Goal: Task Accomplishment & Management: Manage account settings

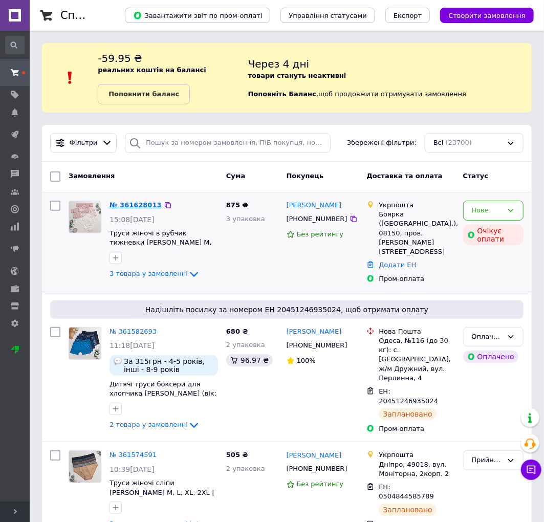
click at [129, 205] on link "№ 361628013" at bounding box center [135, 205] width 52 height 8
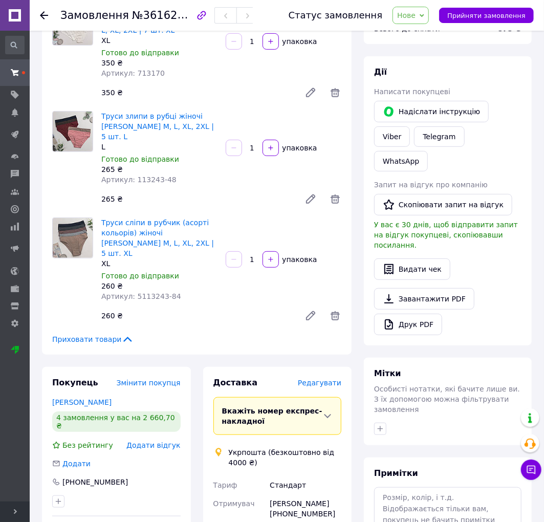
scroll to position [284, 0]
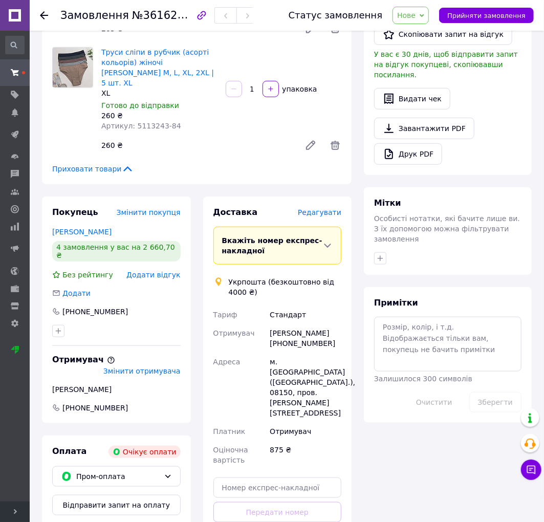
click at [297, 324] on div "[PERSON_NAME] [PHONE_NUMBER]" at bounding box center [306, 338] width 76 height 29
click at [297, 324] on div "Юлія Вацик +380665765590" at bounding box center [306, 338] width 76 height 29
copy div "Вацик"
click at [274, 353] on div "м. Боярка (Київська обл.), 08150, пров. Олеся Ткаченка, 26А" at bounding box center [306, 388] width 76 height 70
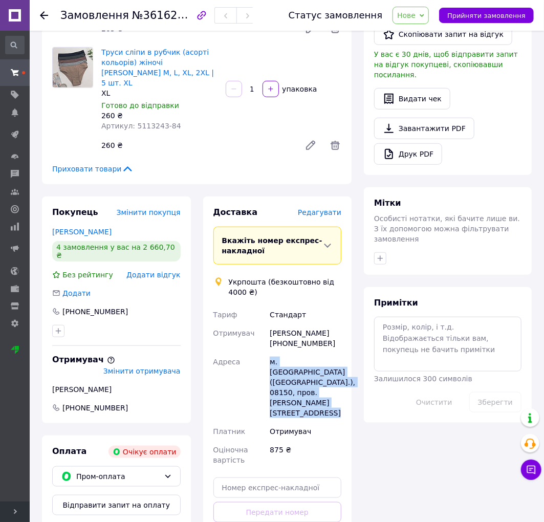
click at [274, 353] on div "м. Боярка (Київська обл.), 08150, пров. Олеся Ткаченка, 26А" at bounding box center [306, 388] width 76 height 70
copy div "м. Боярка (Київська обл.), 08150, пров. Олеся Ткаченка, 26А"
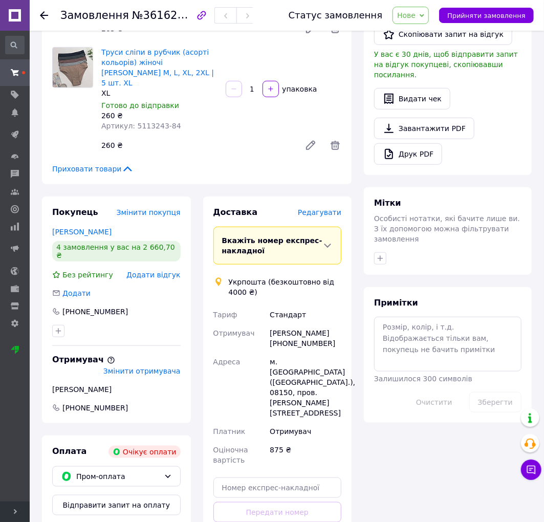
click at [266, 335] on div "Отримувач" at bounding box center [239, 338] width 57 height 29
drag, startPoint x: 269, startPoint y: 334, endPoint x: 336, endPoint y: 335, distance: 67.0
click at [336, 335] on div "Юлія Вацик +380665765590" at bounding box center [306, 338] width 76 height 29
copy div "+380665765590"
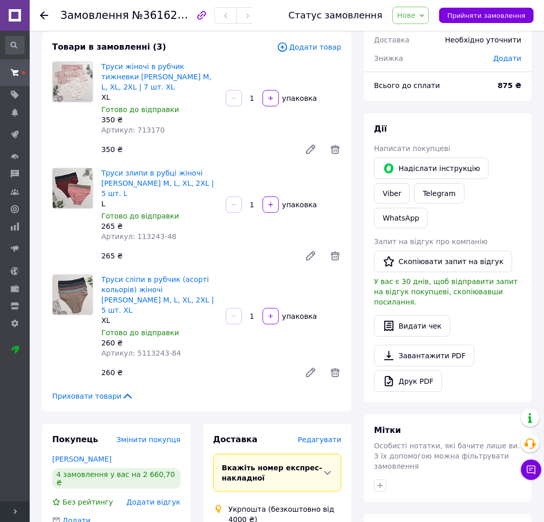
scroll to position [0, 0]
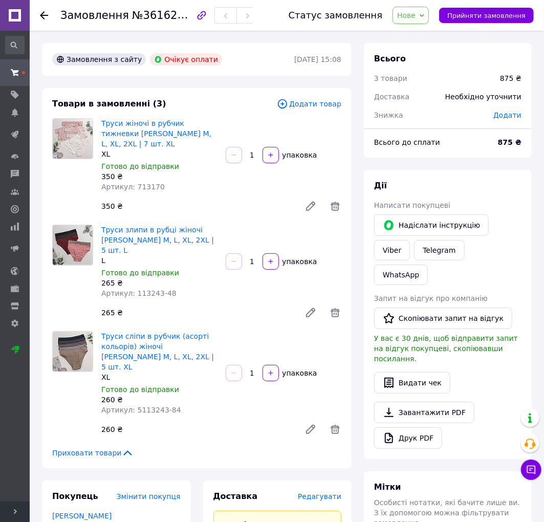
click at [141, 185] on span "Артикул: 713170" at bounding box center [132, 187] width 63 height 8
copy span "713170"
drag, startPoint x: 134, startPoint y: 292, endPoint x: 196, endPoint y: 292, distance: 62.9
click at [196, 292] on div "Артикул: 113243-48" at bounding box center [159, 293] width 116 height 10
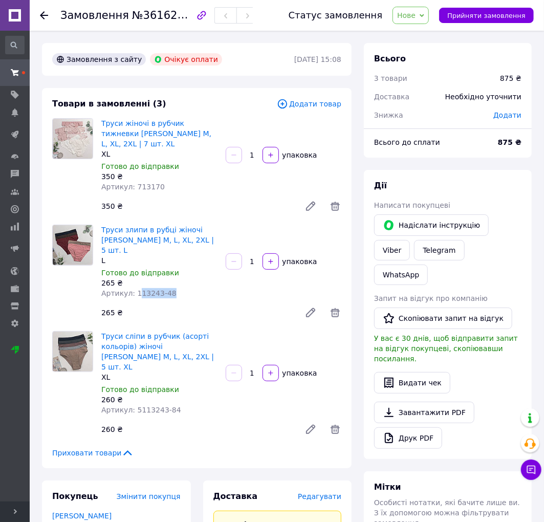
click at [135, 299] on div "Труси злипи в рубці жіночі Nicoleta Туреччина M, L, XL, 2XL | 5 шт. L L Готово …" at bounding box center [159, 262] width 124 height 78
drag, startPoint x: 133, startPoint y: 294, endPoint x: 188, endPoint y: 295, distance: 55.3
click at [188, 295] on div "Артикул: 113243-48" at bounding box center [159, 293] width 116 height 10
copy span "113243-48"
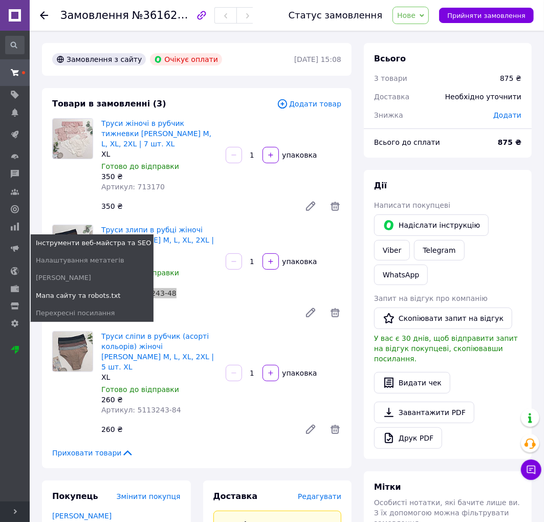
scroll to position [57, 0]
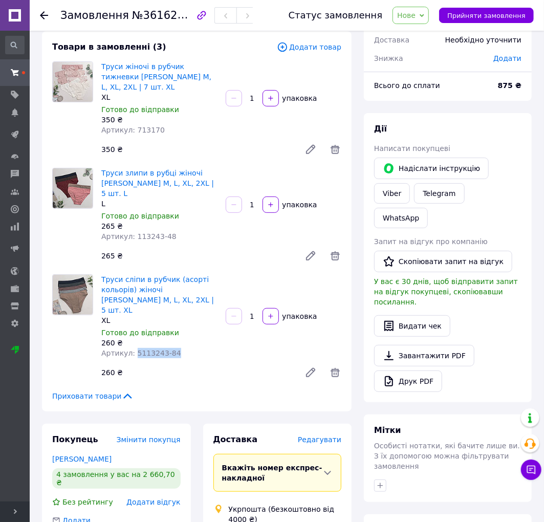
drag, startPoint x: 132, startPoint y: 340, endPoint x: 178, endPoint y: 345, distance: 46.3
click at [178, 348] on div "Артикул: 5113243-84" at bounding box center [159, 353] width 116 height 10
copy span "5113243-84"
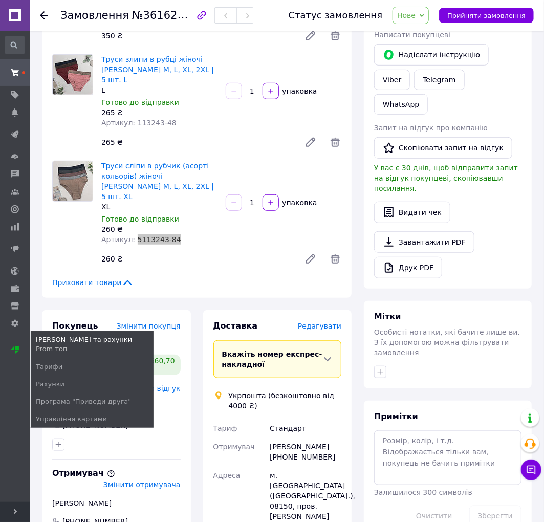
scroll to position [284, 0]
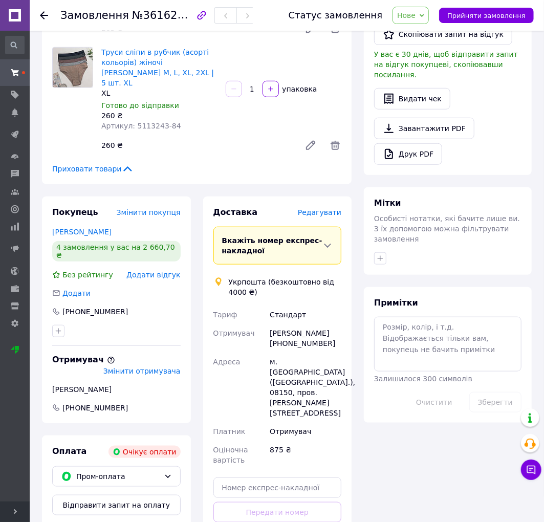
click at [47, 12] on icon at bounding box center [44, 15] width 8 height 8
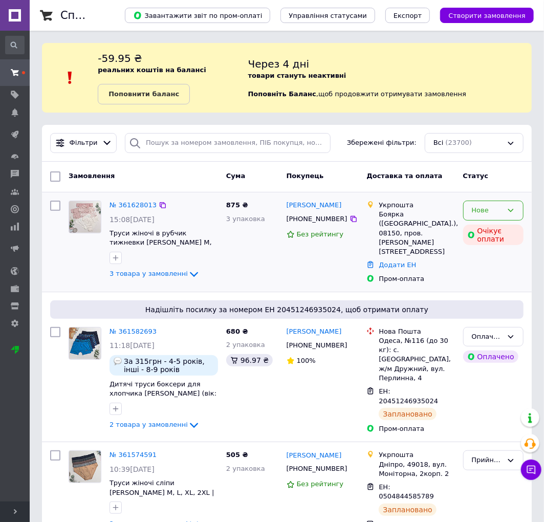
click at [490, 204] on div "Нове" at bounding box center [493, 211] width 60 height 20
click at [495, 226] on li "Прийнято" at bounding box center [493, 232] width 59 height 19
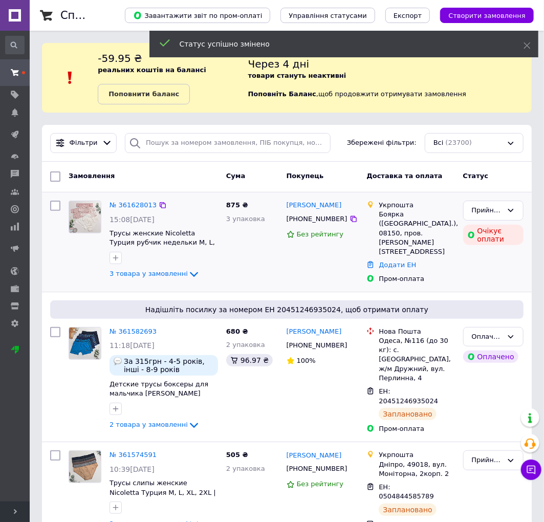
click at [127, 201] on link "№ 361628013" at bounding box center [132, 205] width 47 height 8
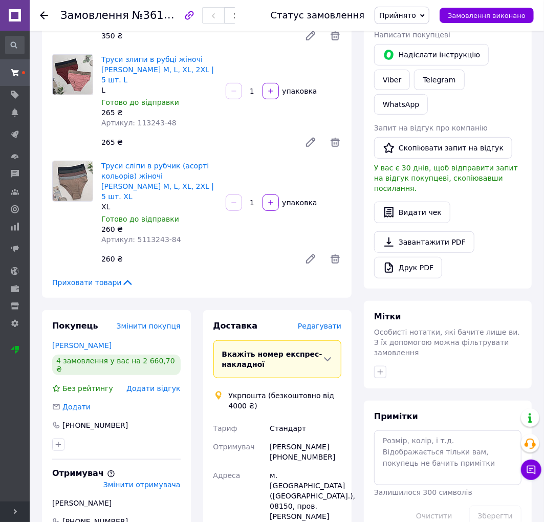
scroll to position [284, 0]
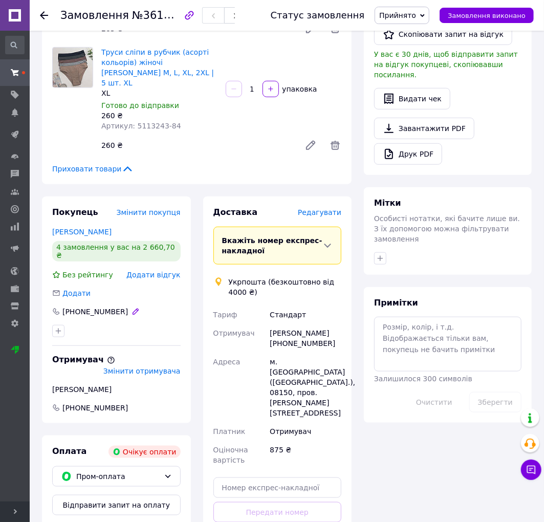
click at [86, 306] on div "[PHONE_NUMBER]" at bounding box center [95, 311] width 68 height 10
copy div "380661324039"
click at [46, 14] on icon at bounding box center [44, 15] width 8 height 8
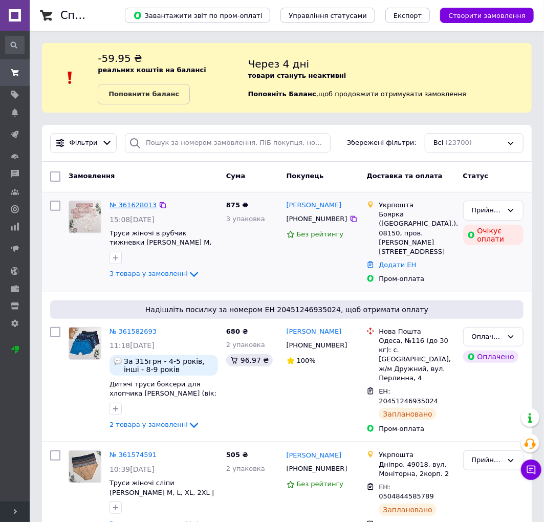
click at [131, 207] on link "№ 361628013" at bounding box center [132, 205] width 47 height 8
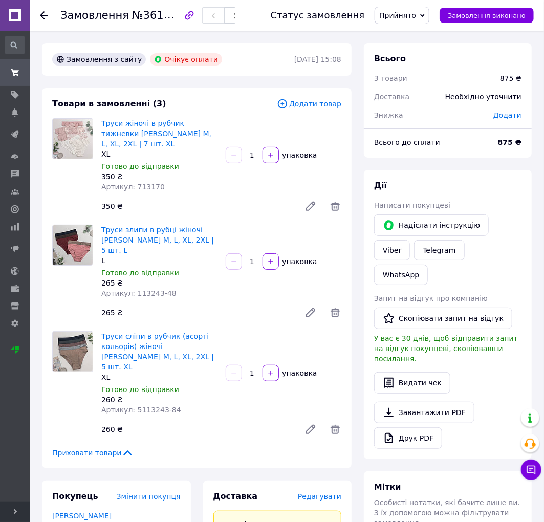
scroll to position [341, 0]
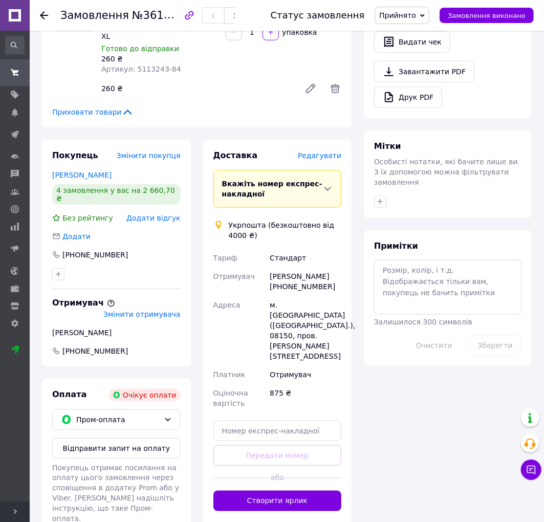
click at [38, 13] on div "Замовлення №361628013 Статус замовлення Прийнято Виконано Скасовано Оплачено За…" at bounding box center [287, 15] width 514 height 31
click at [43, 14] on icon at bounding box center [44, 15] width 8 height 8
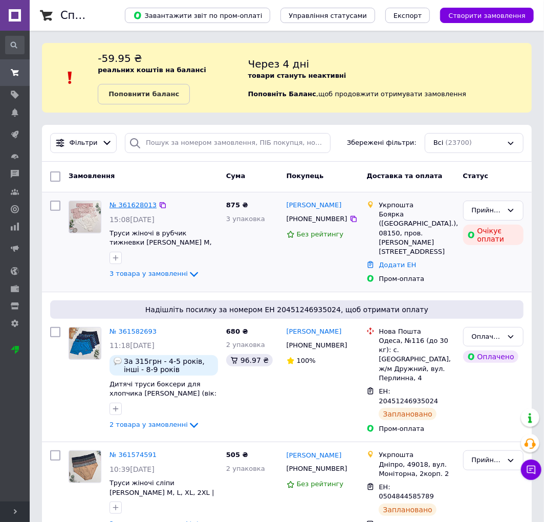
click at [119, 206] on link "№ 361628013" at bounding box center [132, 205] width 47 height 8
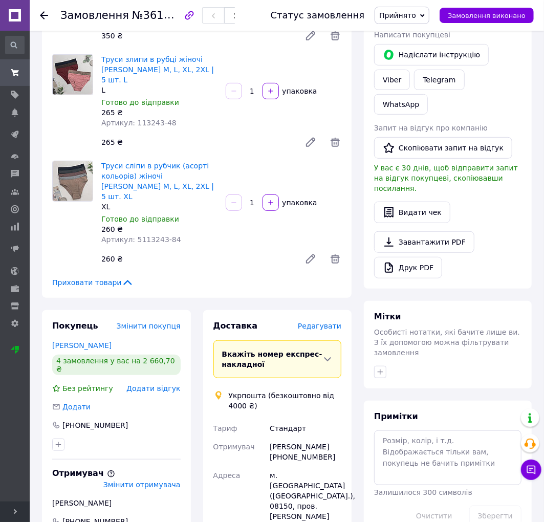
scroll to position [284, 0]
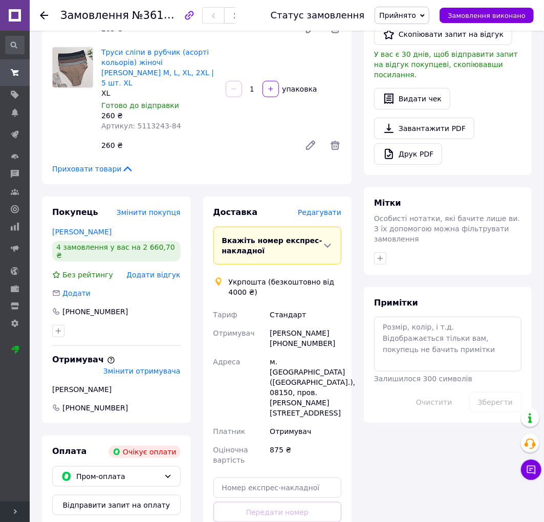
click at [45, 17] on icon at bounding box center [44, 15] width 8 height 8
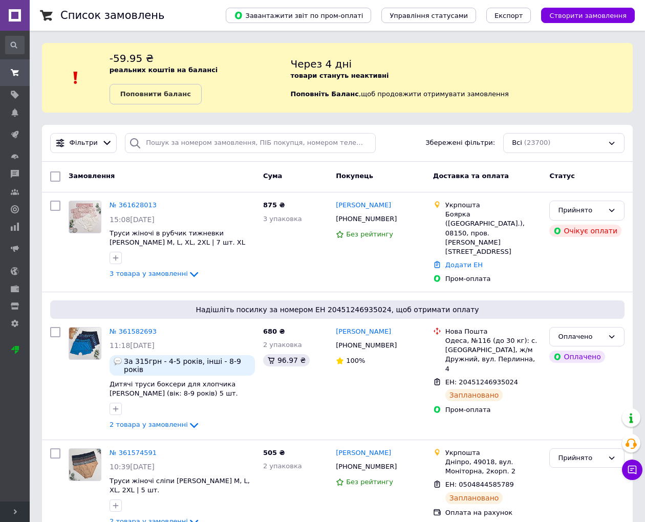
click at [530, 149] on div "Всі (23700)" at bounding box center [563, 143] width 121 height 20
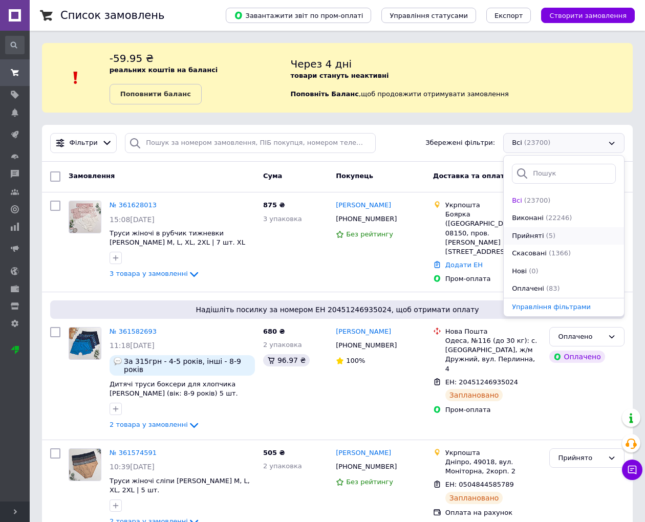
click at [546, 237] on span "(5)" at bounding box center [550, 236] width 9 height 8
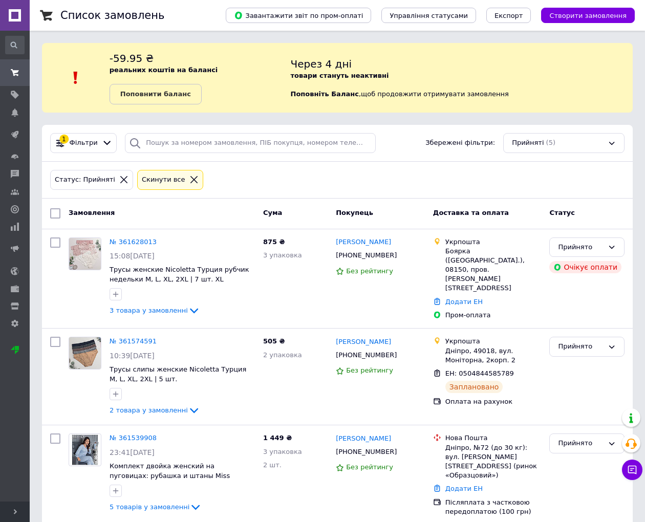
click at [385, 177] on div "Статус: Прийняті Cкинути все" at bounding box center [337, 180] width 578 height 24
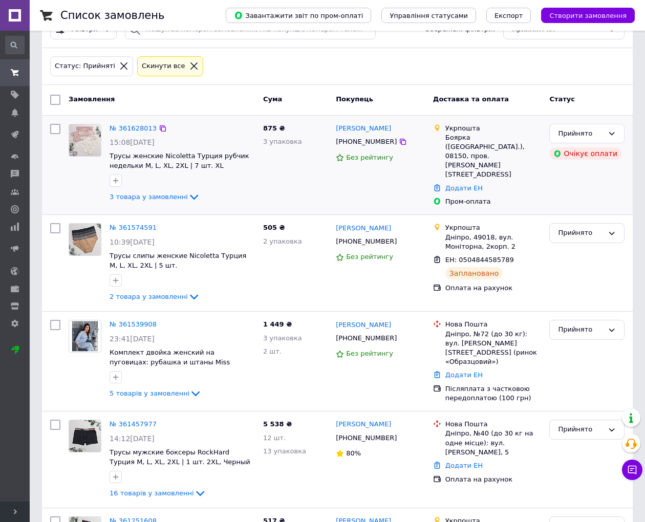
scroll to position [170, 0]
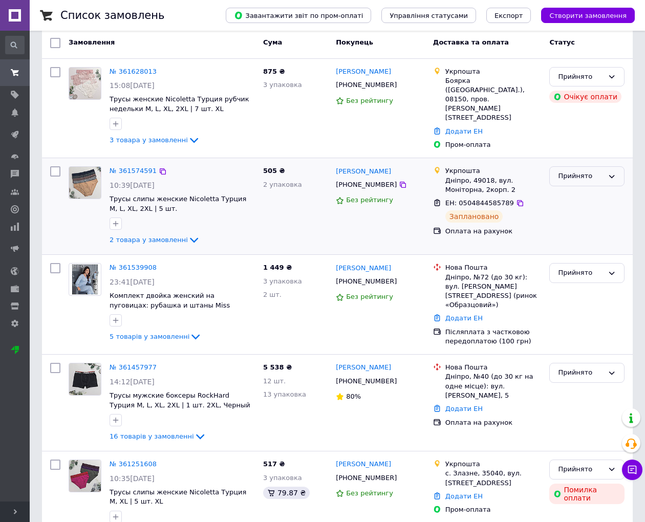
click at [552, 175] on div "Прийнято" at bounding box center [581, 176] width 46 height 11
click at [552, 191] on li "Виконано" at bounding box center [587, 197] width 74 height 19
click at [552, 268] on div "Прийнято" at bounding box center [581, 273] width 46 height 11
click at [552, 286] on li "Виконано" at bounding box center [587, 294] width 74 height 19
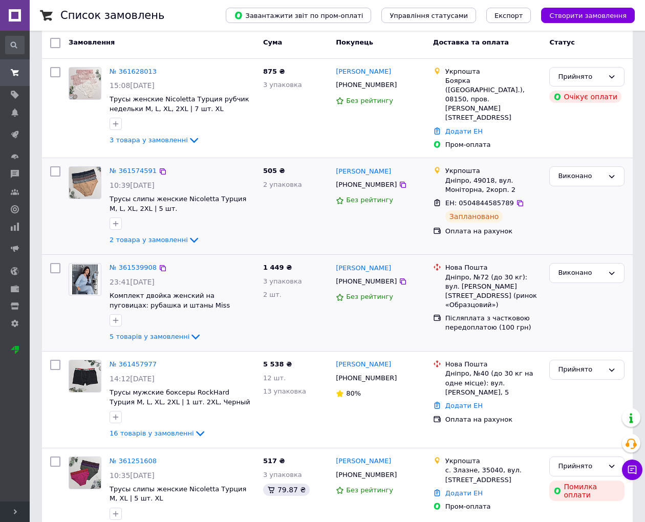
scroll to position [202, 0]
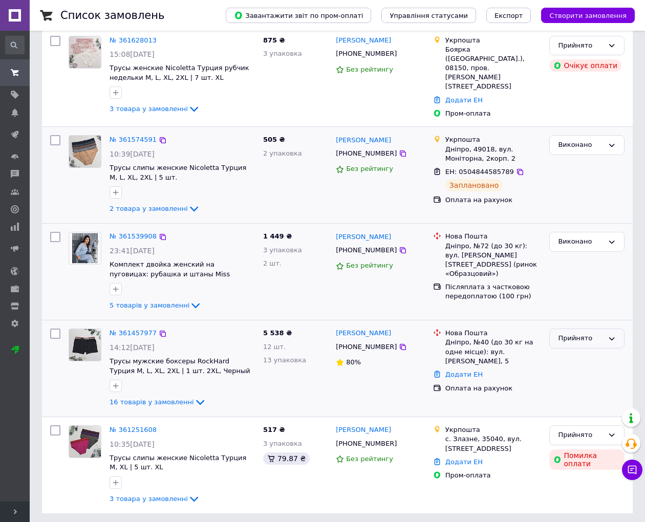
click at [552, 336] on div "Прийнято" at bounding box center [581, 338] width 46 height 11
click at [552, 356] on li "Виконано" at bounding box center [587, 359] width 74 height 19
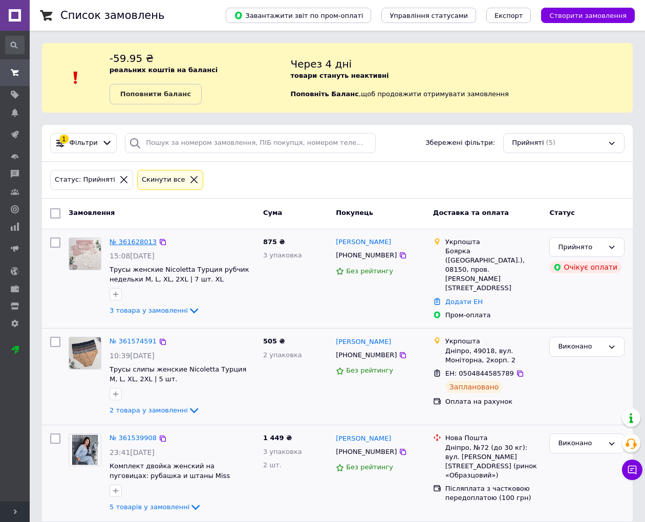
click at [129, 238] on link "№ 361628013" at bounding box center [132, 242] width 47 height 8
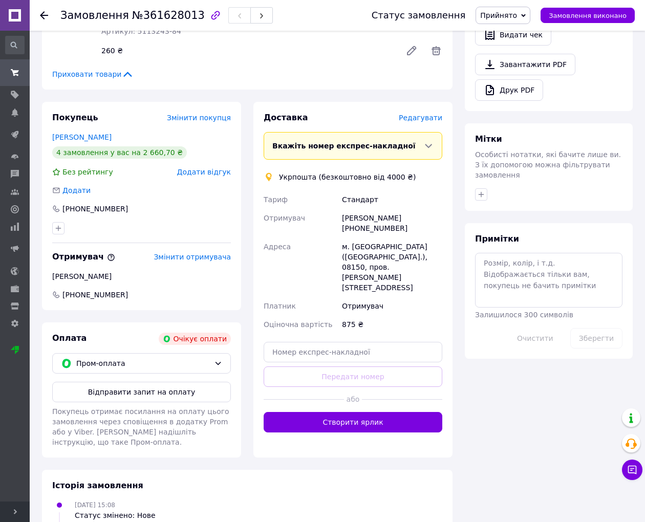
scroll to position [383, 0]
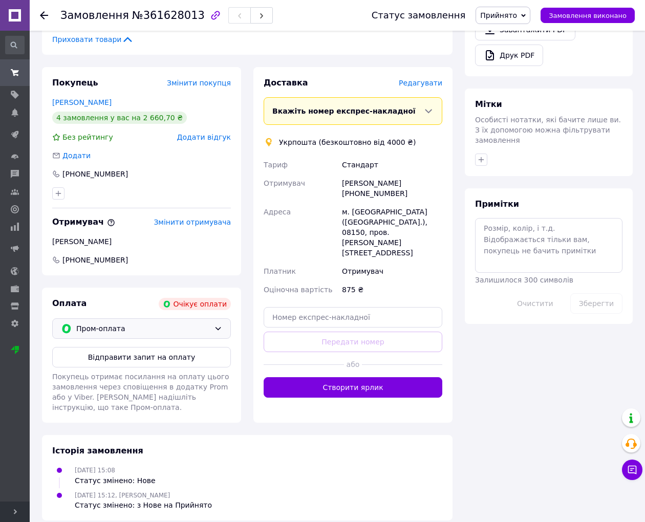
click at [135, 323] on span "Пром-оплата" at bounding box center [143, 328] width 134 height 11
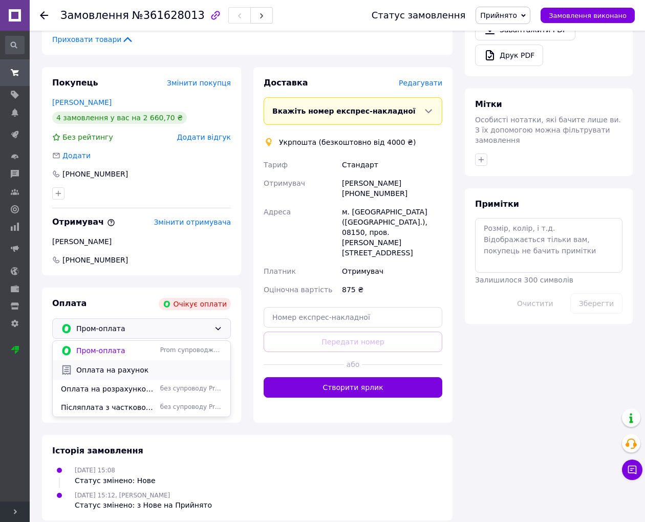
click at [136, 365] on span "Оплата на рахунок" at bounding box center [149, 370] width 146 height 10
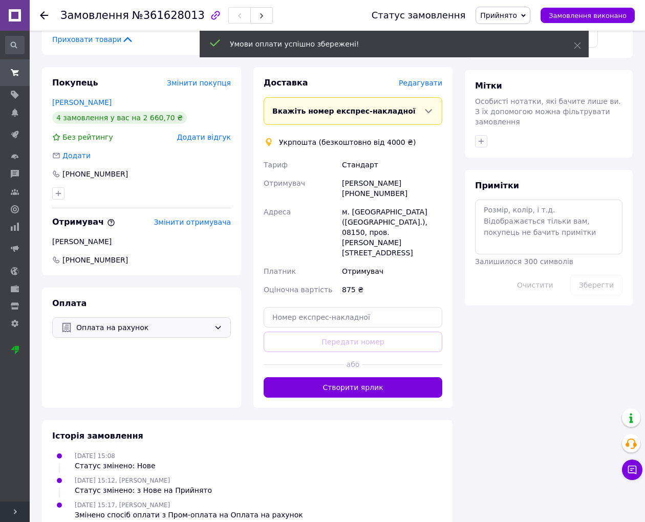
scroll to position [362, 0]
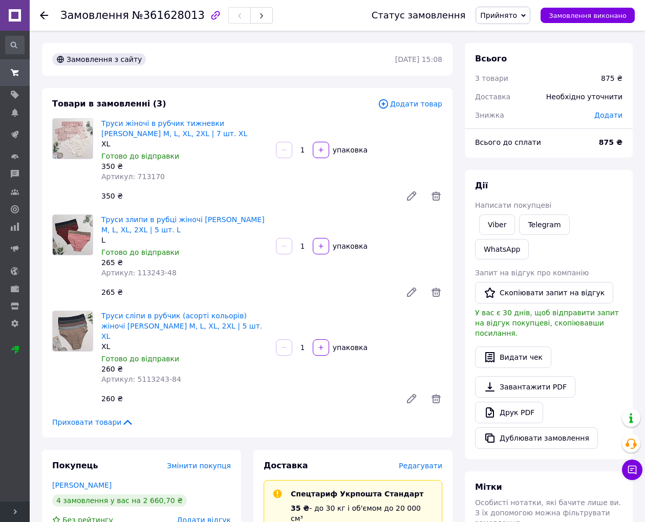
click at [42, 12] on icon at bounding box center [44, 15] width 8 height 8
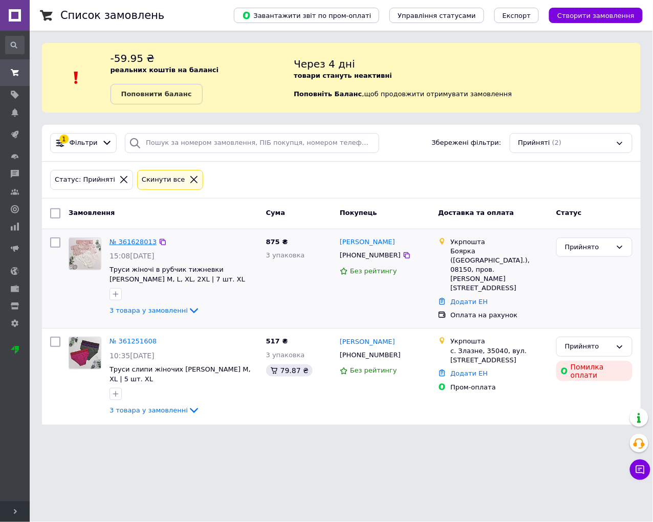
click at [137, 239] on link "№ 361628013" at bounding box center [132, 242] width 47 height 8
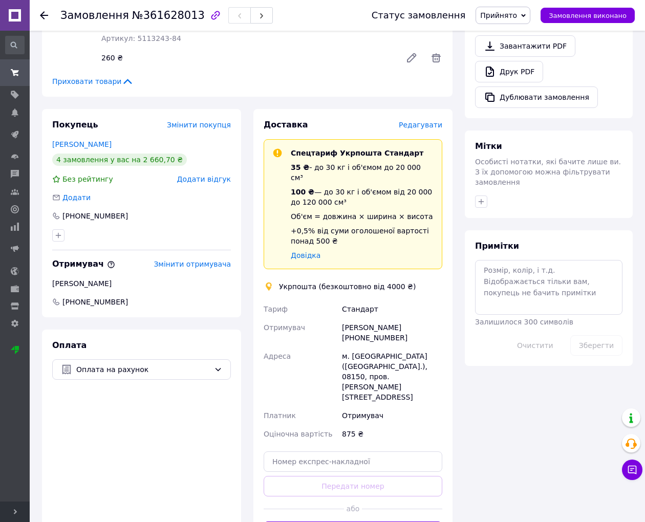
scroll to position [398, 0]
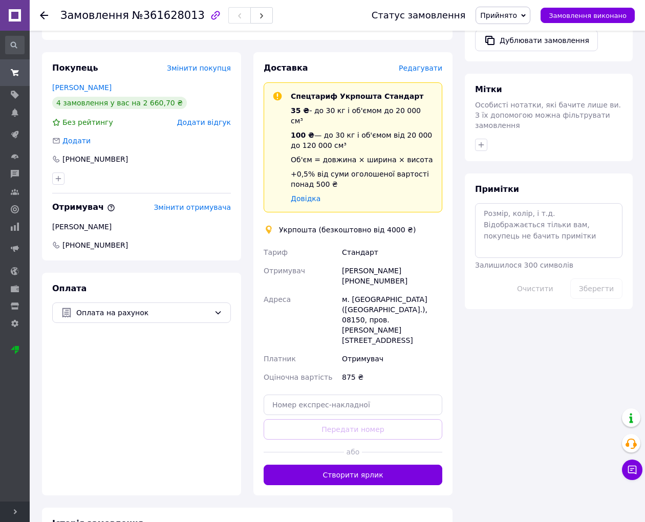
click at [40, 19] on icon at bounding box center [44, 15] width 8 height 8
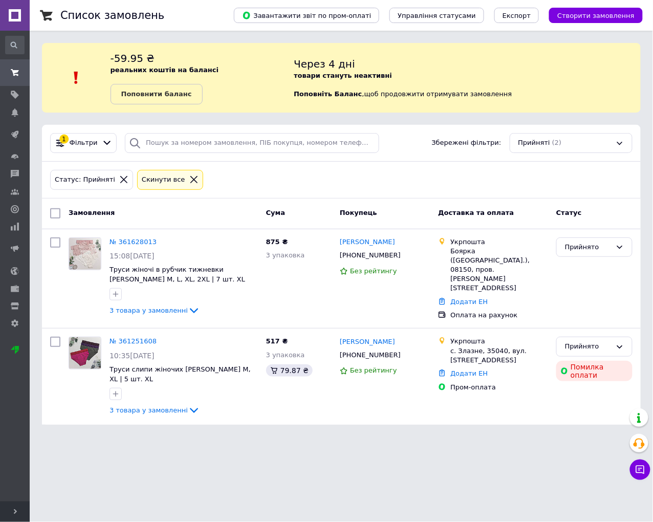
click at [190, 177] on icon at bounding box center [193, 179] width 7 height 7
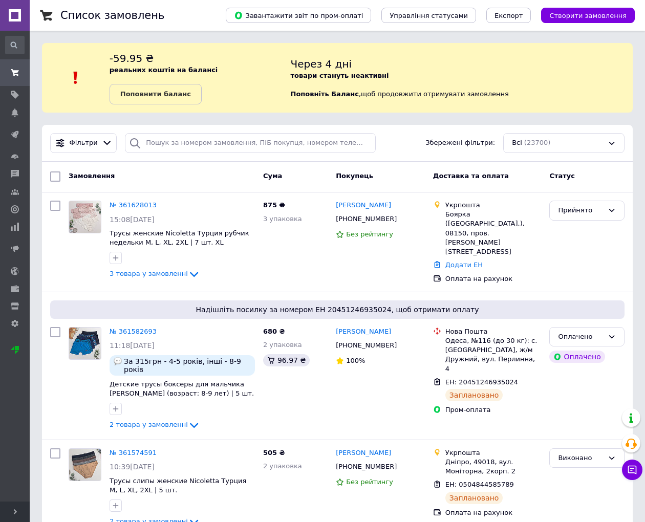
click at [12, 513] on span "Розгорнути" at bounding box center [15, 511] width 30 height 20
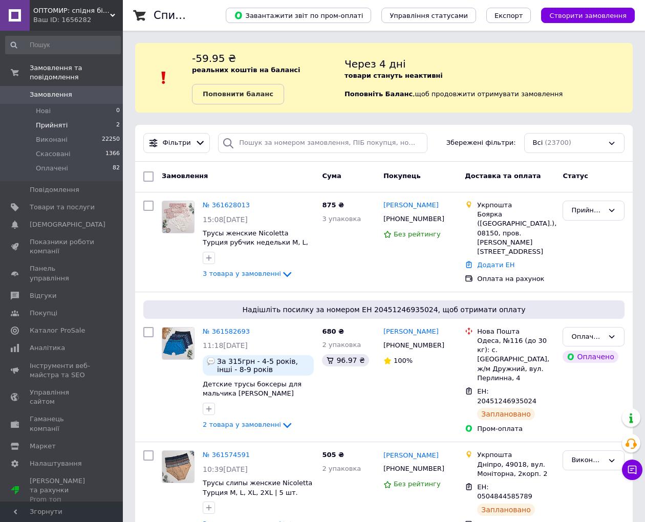
click at [12, 513] on span "Згорнути" at bounding box center [61, 511] width 123 height 20
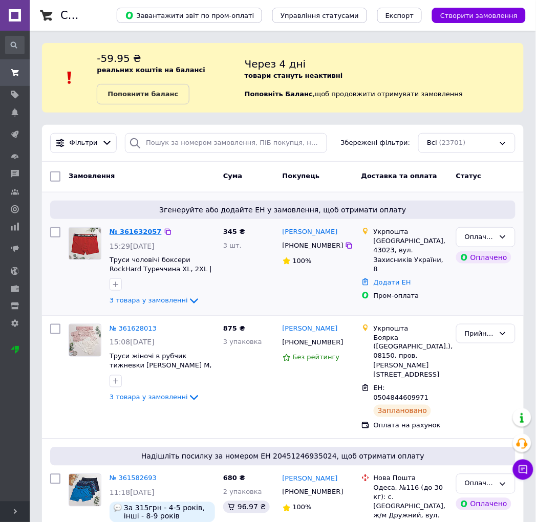
click at [128, 229] on link "№ 361632057" at bounding box center [135, 232] width 52 height 8
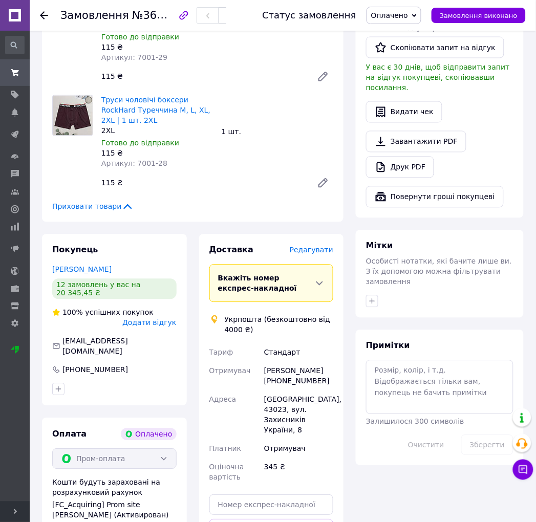
scroll to position [341, 0]
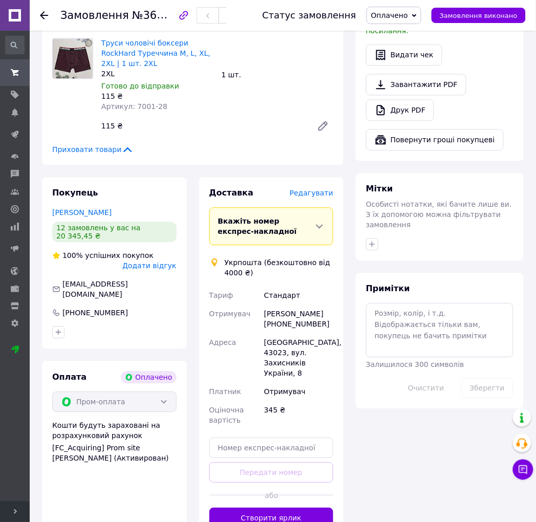
click at [314, 305] on div "[PERSON_NAME] [PHONE_NUMBER]" at bounding box center [298, 319] width 73 height 29
copy div "[PERSON_NAME]"
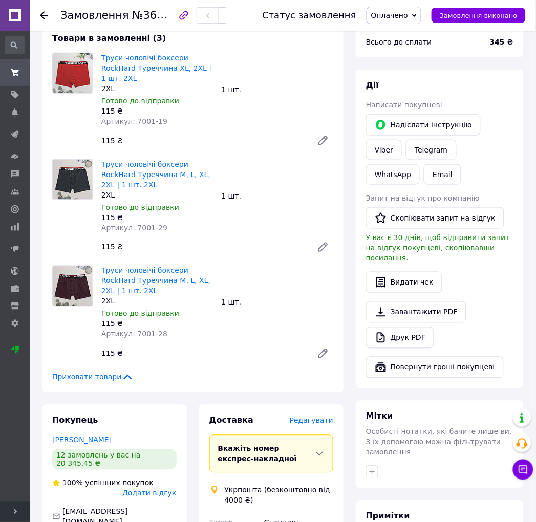
scroll to position [0, 0]
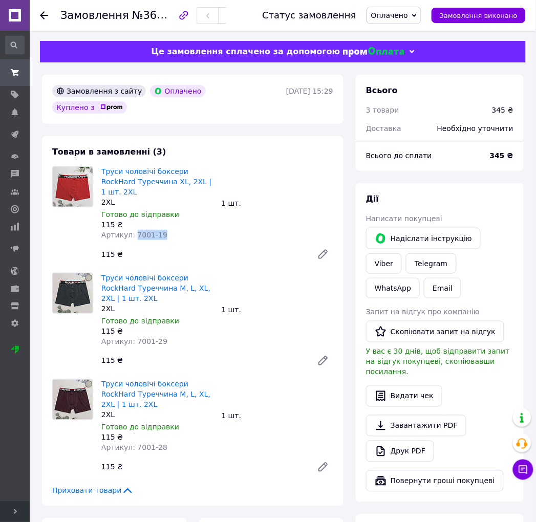
drag, startPoint x: 131, startPoint y: 207, endPoint x: 193, endPoint y: 214, distance: 62.3
click at [193, 214] on div "Труси чоловічі боксери RockHard Туреччина XL, 2XL | 1 шт. 2XL 2XL Готово до від…" at bounding box center [157, 203] width 120 height 78
copy span "7001-19"
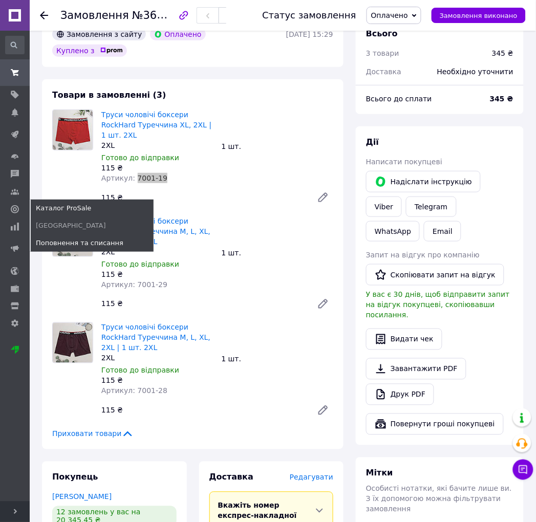
scroll to position [114, 0]
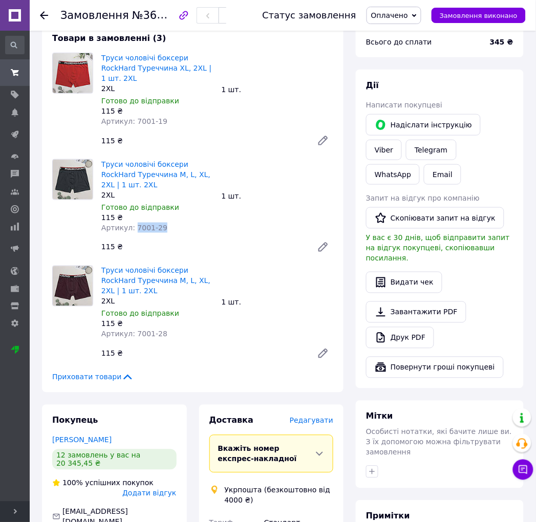
drag, startPoint x: 131, startPoint y: 189, endPoint x: 161, endPoint y: 194, distance: 30.1
click at [161, 223] on div "Артикул: 7001-29" at bounding box center [157, 228] width 112 height 10
copy span "7001-29"
click at [137, 330] on span "Артикул: 7001-28" at bounding box center [134, 334] width 66 height 8
drag, startPoint x: 130, startPoint y: 287, endPoint x: 190, endPoint y: 284, distance: 59.4
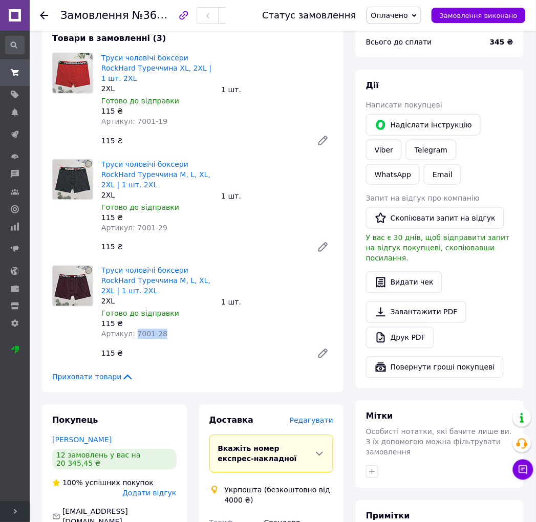
click at [190, 329] on div "Артикул: 7001-28" at bounding box center [157, 334] width 112 height 10
copy span "7001-28"
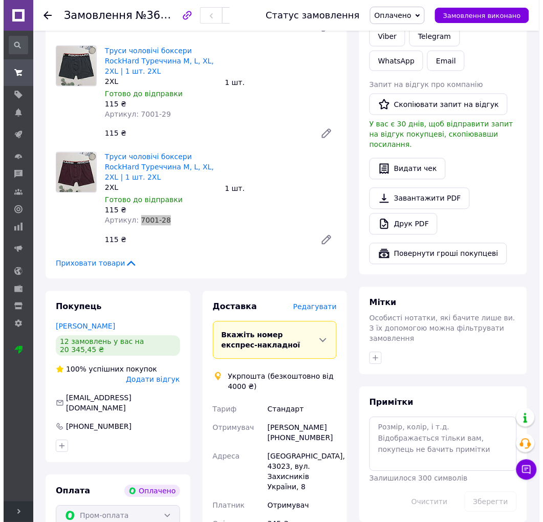
scroll to position [398, 0]
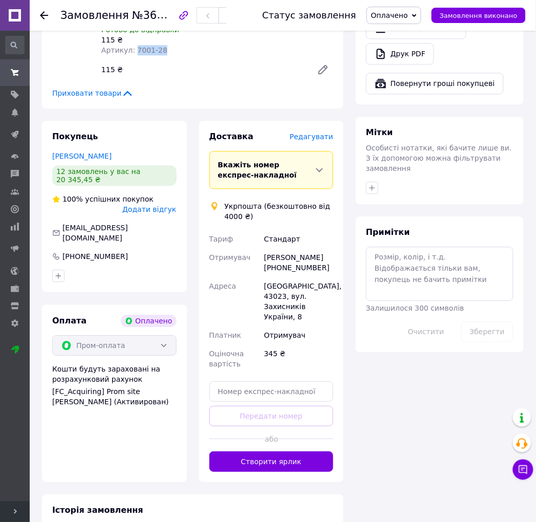
drag, startPoint x: 275, startPoint y: 408, endPoint x: 259, endPoint y: 413, distance: 16.5
click at [275, 451] on button "Створити ярлик" at bounding box center [271, 461] width 124 height 20
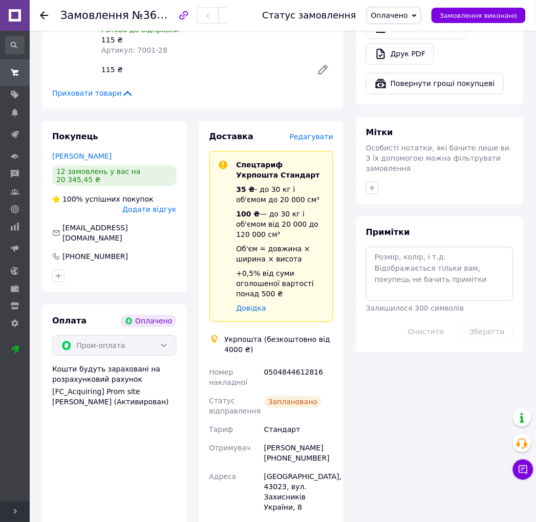
click at [284, 363] on div "0504844612816" at bounding box center [298, 377] width 73 height 29
copy div "0504844612816"
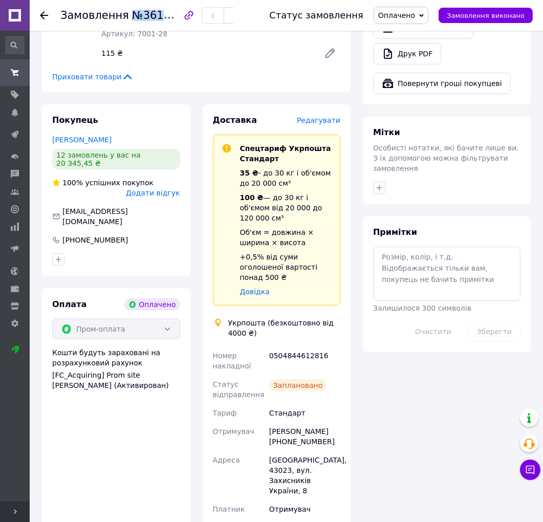
drag, startPoint x: 123, startPoint y: 17, endPoint x: 187, endPoint y: 14, distance: 63.5
click at [187, 14] on span "№361632057" at bounding box center [168, 15] width 73 height 13
copy span "№361632057"
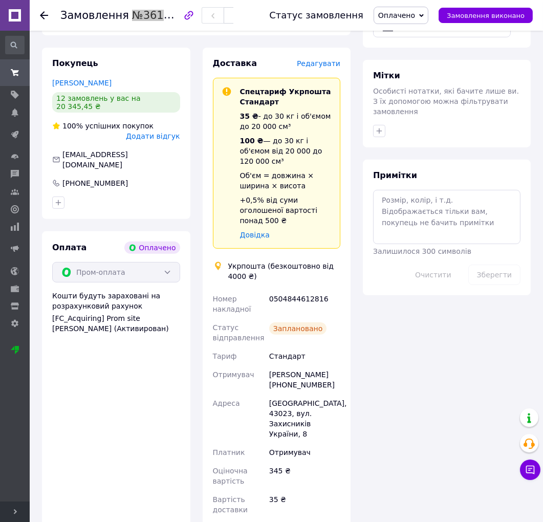
scroll to position [512, 0]
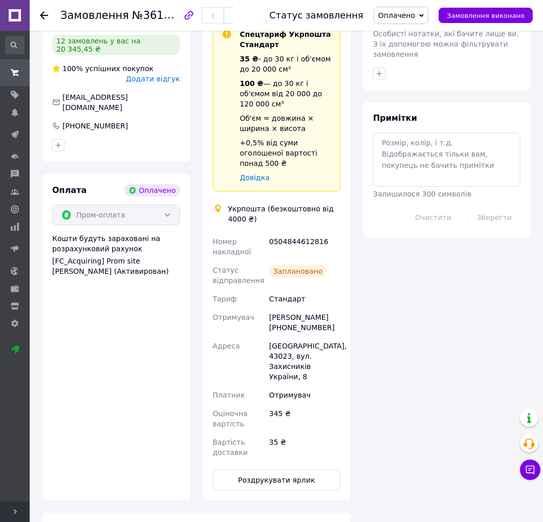
click at [284, 308] on div "[PERSON_NAME] [PHONE_NUMBER]" at bounding box center [304, 322] width 75 height 29
copy div "380994342385"
click at [295, 232] on div "0504844612816" at bounding box center [304, 246] width 75 height 29
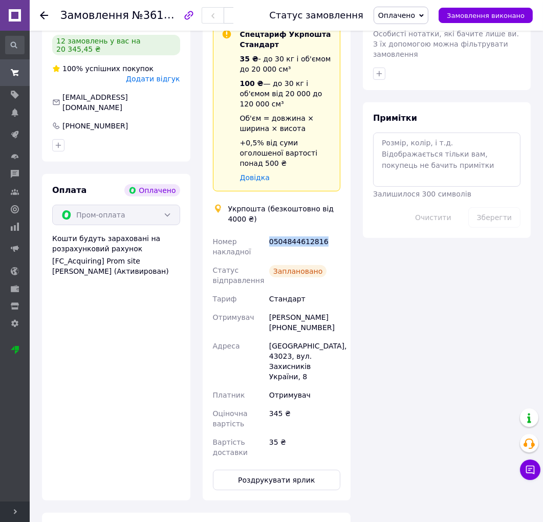
copy div "0504844612816"
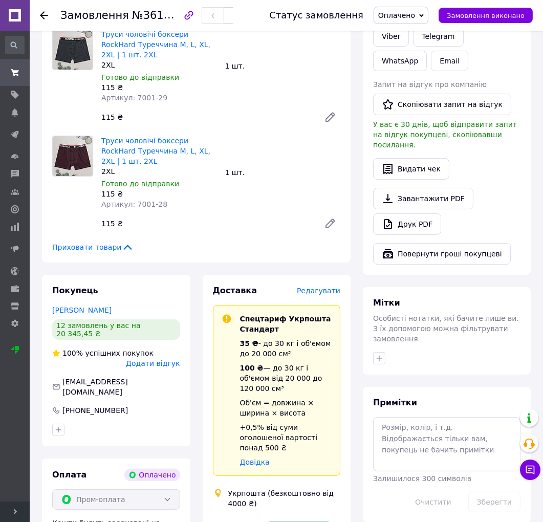
scroll to position [0, 0]
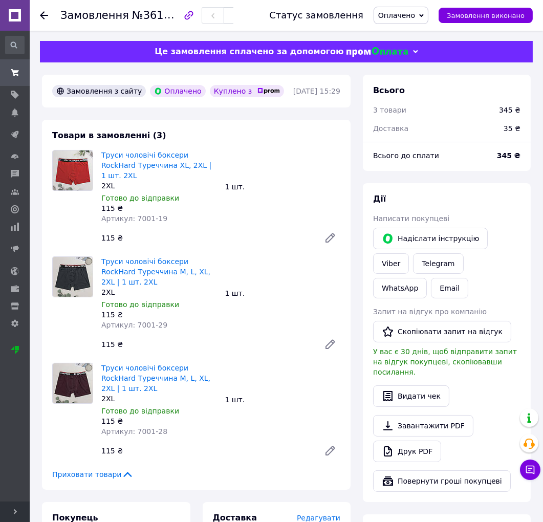
click at [43, 12] on use at bounding box center [44, 15] width 8 height 8
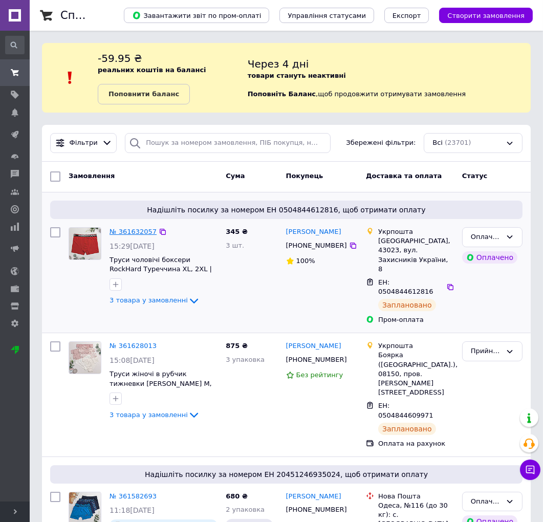
click at [116, 232] on link "№ 361632057" at bounding box center [132, 232] width 47 height 8
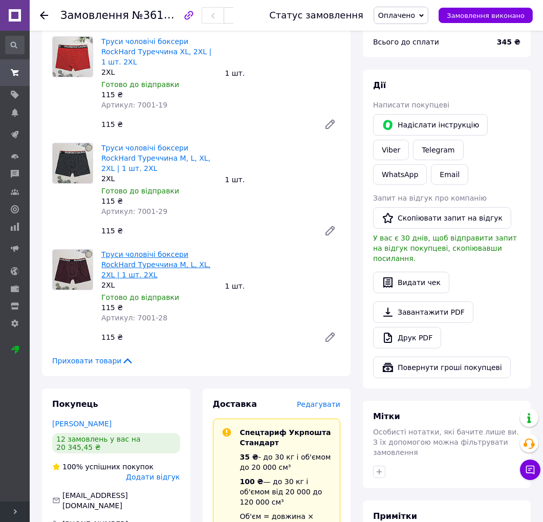
scroll to position [284, 0]
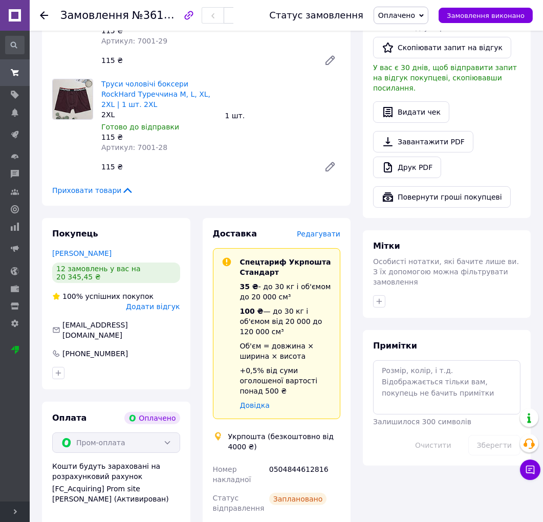
click at [47, 16] on icon at bounding box center [44, 15] width 8 height 8
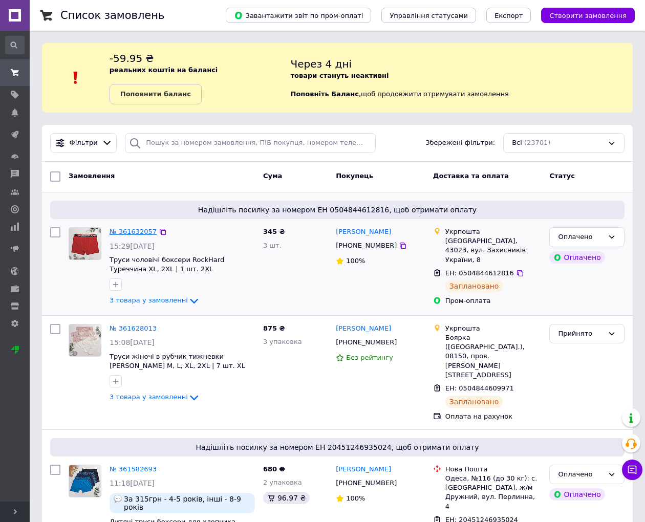
click at [118, 231] on link "№ 361632057" at bounding box center [132, 232] width 47 height 8
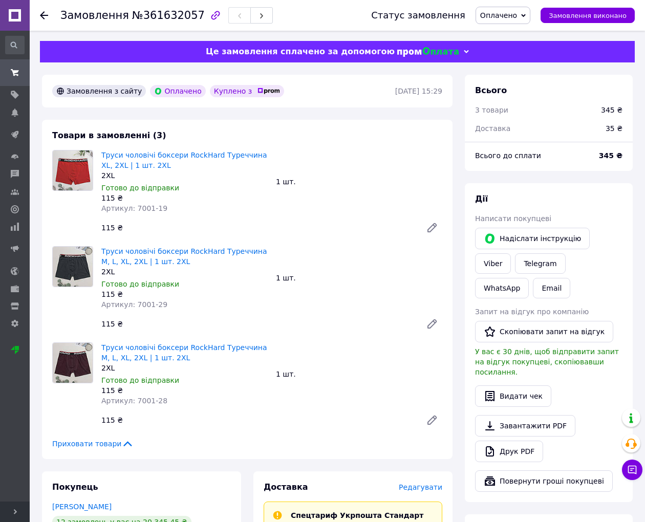
click at [43, 10] on div at bounding box center [44, 15] width 8 height 10
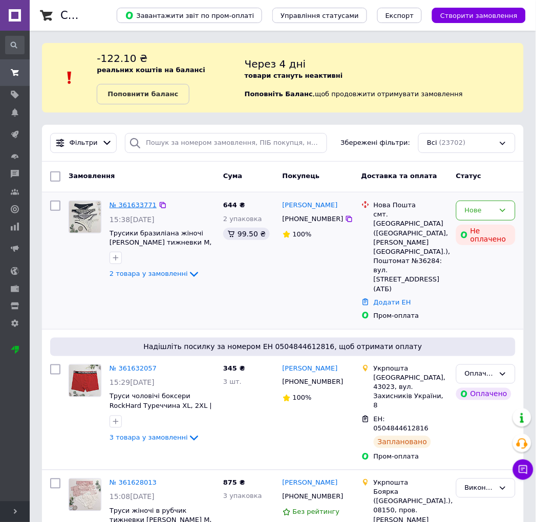
click at [130, 208] on link "№ 361633771" at bounding box center [132, 205] width 47 height 8
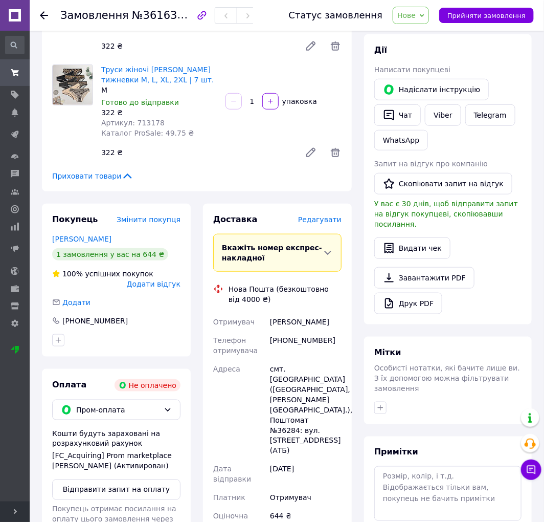
scroll to position [284, 0]
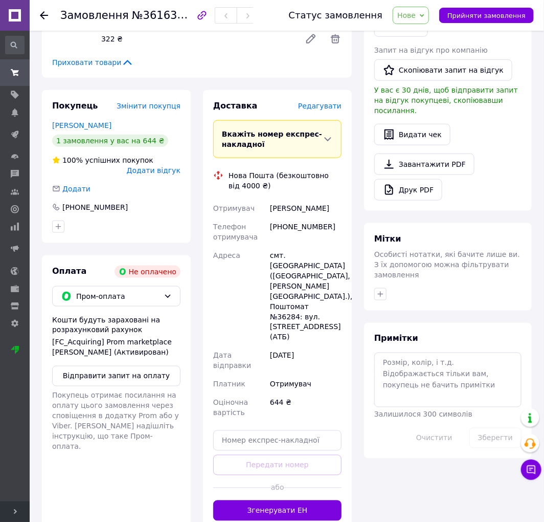
click at [284, 208] on div "Щерба Юля" at bounding box center [306, 208] width 76 height 18
click at [284, 208] on div "[PERSON_NAME]" at bounding box center [306, 208] width 76 height 18
copy div "[PERSON_NAME]"
click at [280, 256] on div "смт. [GEOGRAPHIC_DATA] ([GEOGRAPHIC_DATA], [PERSON_NAME][GEOGRAPHIC_DATA].), По…" at bounding box center [306, 296] width 76 height 100
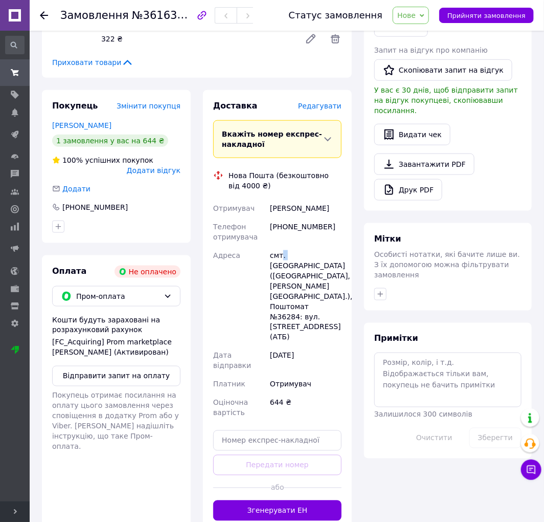
click at [280, 256] on div "смт. [GEOGRAPHIC_DATA] ([GEOGRAPHIC_DATA], [PERSON_NAME][GEOGRAPHIC_DATA].), По…" at bounding box center [306, 296] width 76 height 100
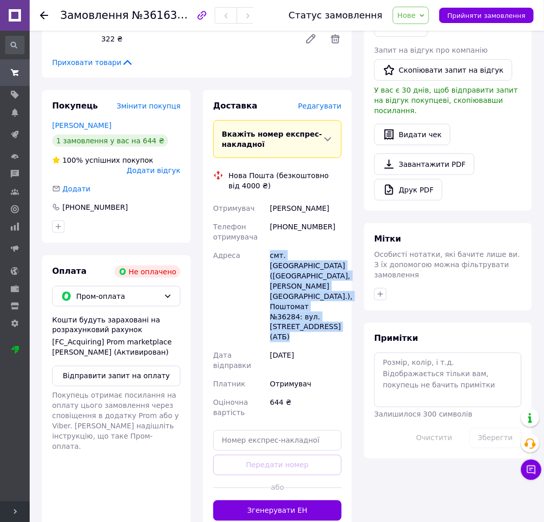
click at [280, 256] on div "смт. [GEOGRAPHIC_DATA] ([GEOGRAPHIC_DATA], [PERSON_NAME][GEOGRAPHIC_DATA].), По…" at bounding box center [306, 296] width 76 height 100
copy div "смт. [GEOGRAPHIC_DATA] ([GEOGRAPHIC_DATA], [PERSON_NAME][GEOGRAPHIC_DATA].), По…"
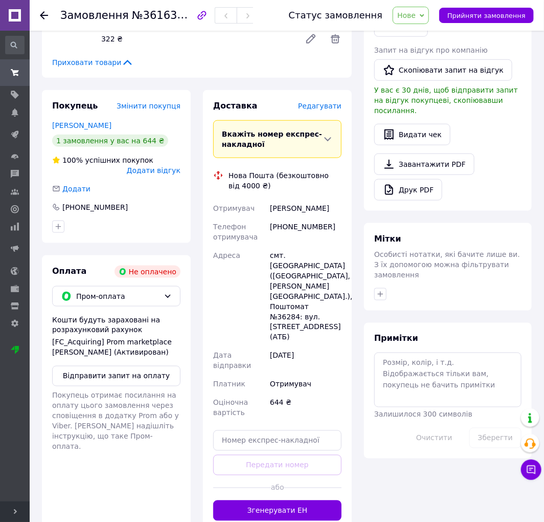
click at [268, 236] on div "[PHONE_NUMBER]" at bounding box center [306, 231] width 76 height 29
drag, startPoint x: 268, startPoint y: 227, endPoint x: 343, endPoint y: 227, distance: 75.2
click at [343, 227] on div "[PHONE_NUMBER]" at bounding box center [306, 231] width 76 height 29
copy div "[PHONE_NUMBER]"
click at [43, 15] on use at bounding box center [44, 15] width 8 height 8
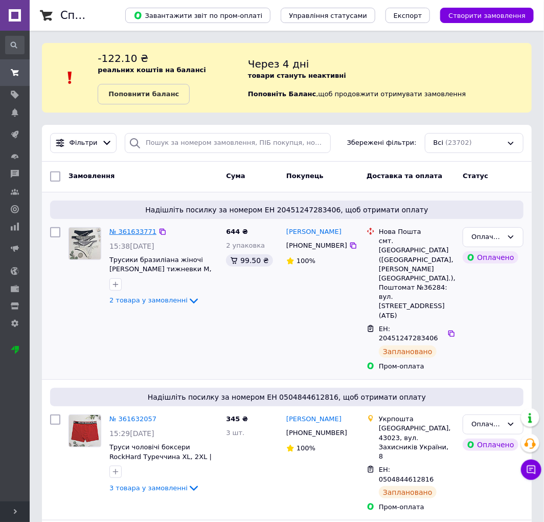
click at [119, 233] on link "№ 361633771" at bounding box center [132, 232] width 47 height 8
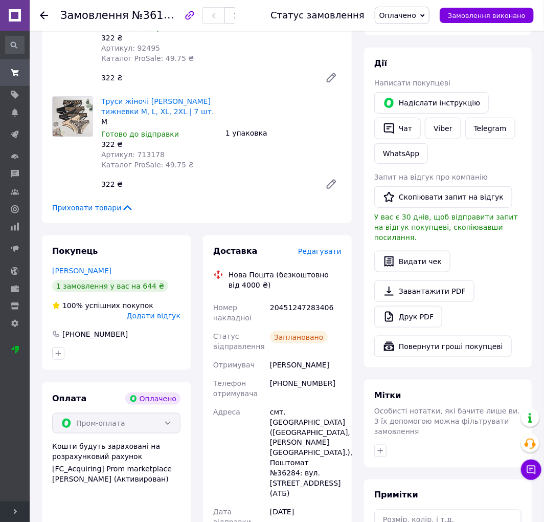
scroll to position [398, 0]
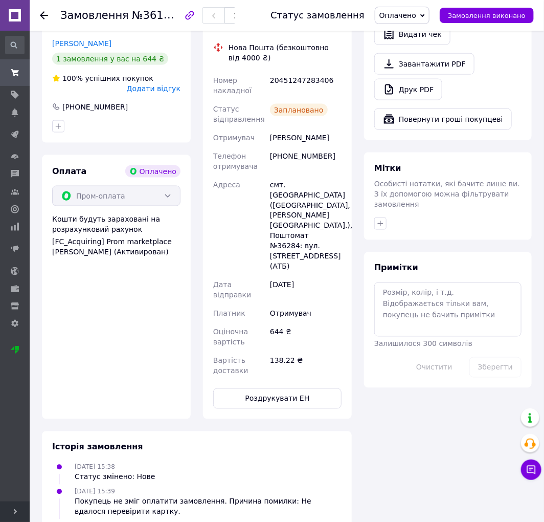
click at [40, 12] on icon at bounding box center [44, 15] width 8 height 8
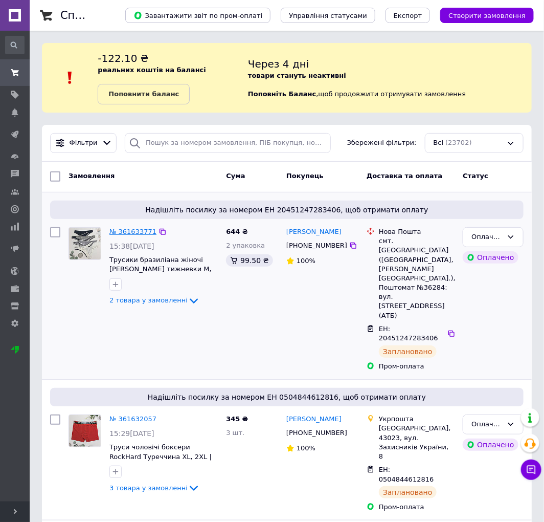
click at [132, 231] on link "№ 361633771" at bounding box center [132, 232] width 47 height 8
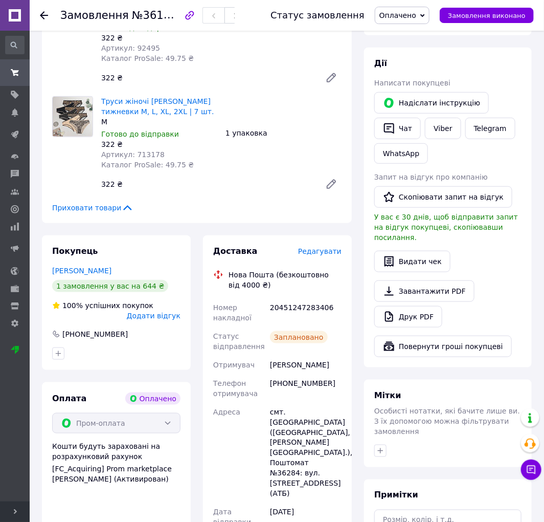
scroll to position [227, 0]
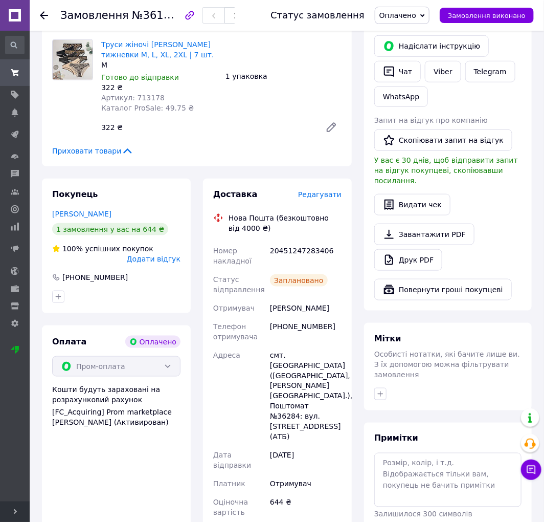
click at [319, 195] on span "Редагувати" at bounding box center [319, 194] width 43 height 8
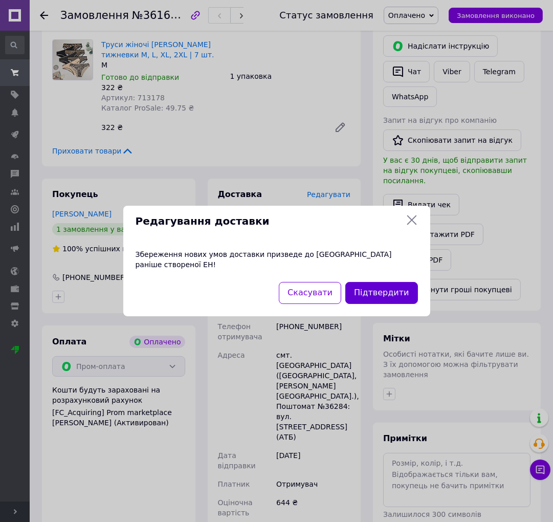
click at [383, 290] on button "Підтвердити" at bounding box center [381, 293] width 72 height 22
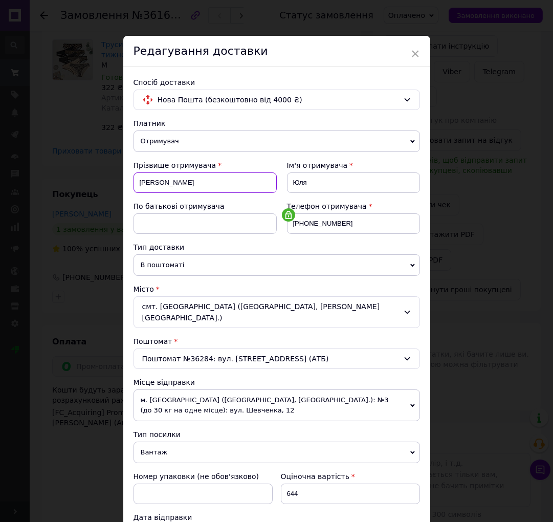
drag, startPoint x: 174, startPoint y: 185, endPoint x: 123, endPoint y: 185, distance: 51.2
click at [123, 185] on div "Спосіб доставки Нова Пошта (безкоштовно від 4000 ₴) Платник Отримувач Відправни…" at bounding box center [276, 356] width 307 height 578
click at [415, 50] on span "×" at bounding box center [415, 53] width 9 height 17
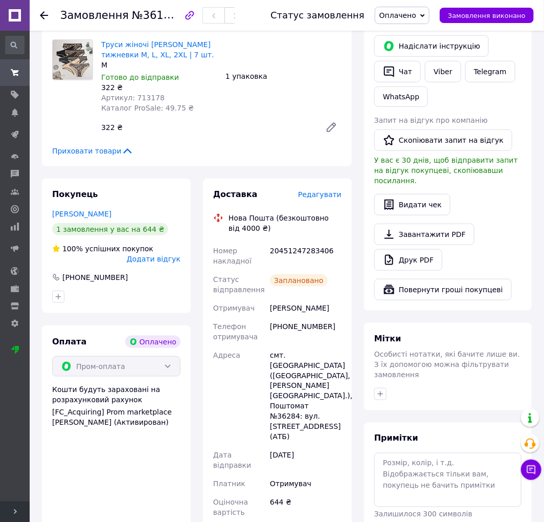
click at [44, 17] on icon at bounding box center [44, 15] width 8 height 8
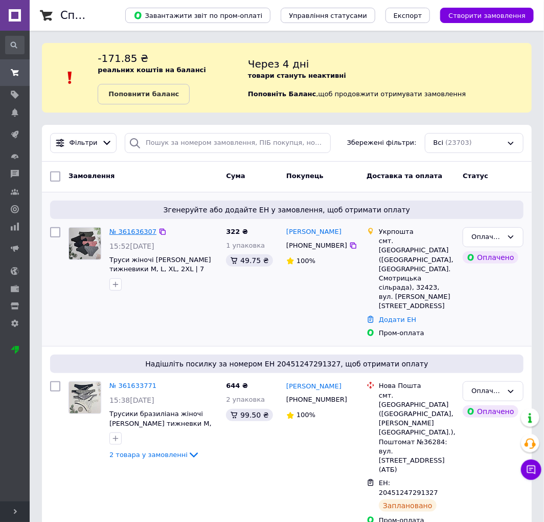
click at [116, 229] on link "№ 361636307" at bounding box center [132, 232] width 47 height 8
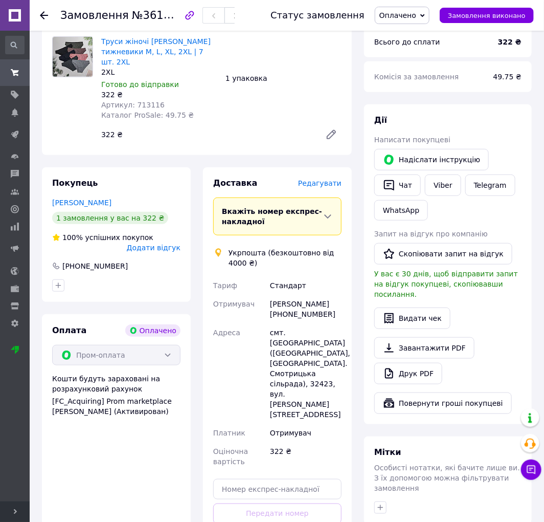
scroll to position [170, 0]
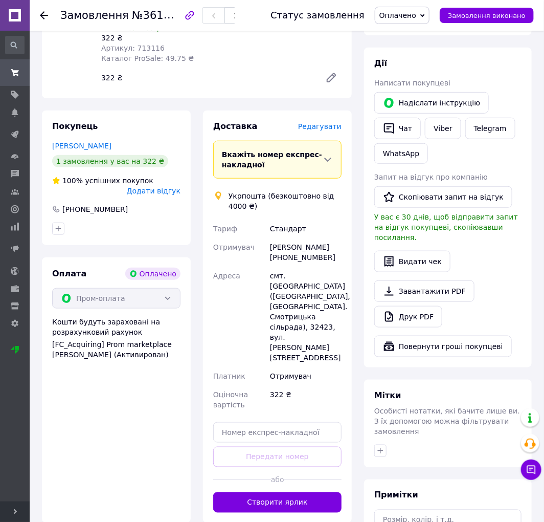
drag, startPoint x: 119, startPoint y: 137, endPoint x: 43, endPoint y: 140, distance: 75.8
click at [43, 140] on div "Покупець Ковальская Оксана 1 замовлення у вас на 322 ₴ 100% успішних покупок До…" at bounding box center [116, 178] width 149 height 135
copy link "[PERSON_NAME]"
click at [276, 267] on div "смт. [GEOGRAPHIC_DATA] ([GEOGRAPHIC_DATA], [GEOGRAPHIC_DATA]. Смотрицька сільра…" at bounding box center [306, 317] width 76 height 100
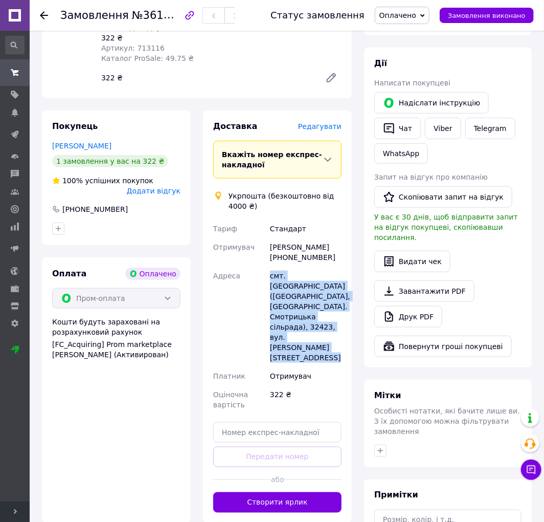
click at [276, 267] on div "смт. [GEOGRAPHIC_DATA] ([GEOGRAPHIC_DATA], [GEOGRAPHIC_DATA]. Смотрицька сільра…" at bounding box center [306, 317] width 76 height 100
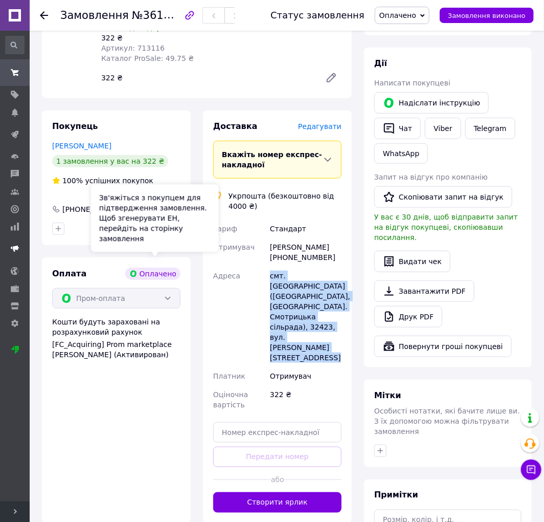
copy div "смт. [GEOGRAPHIC_DATA] ([GEOGRAPHIC_DATA], [GEOGRAPHIC_DATA]. Смотрицька сільра…"
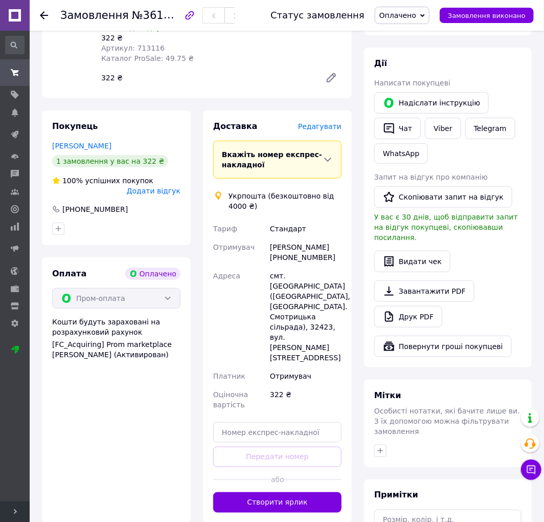
click at [272, 252] on div "Оксана Ковальская +380508792511" at bounding box center [306, 252] width 76 height 29
drag, startPoint x: 272, startPoint y: 247, endPoint x: 328, endPoint y: 252, distance: 56.6
click at [328, 252] on div "Оксана Ковальская +380508792511" at bounding box center [306, 252] width 76 height 29
copy div "[PHONE_NUMBER]"
drag, startPoint x: 43, startPoint y: 13, endPoint x: 37, endPoint y: 26, distance: 14.9
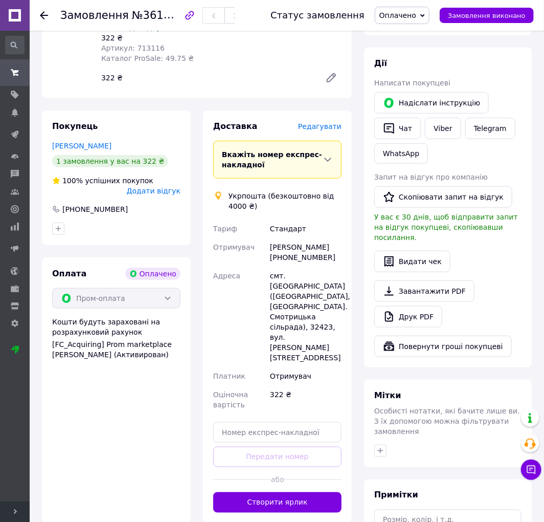
click at [43, 13] on icon at bounding box center [44, 15] width 8 height 8
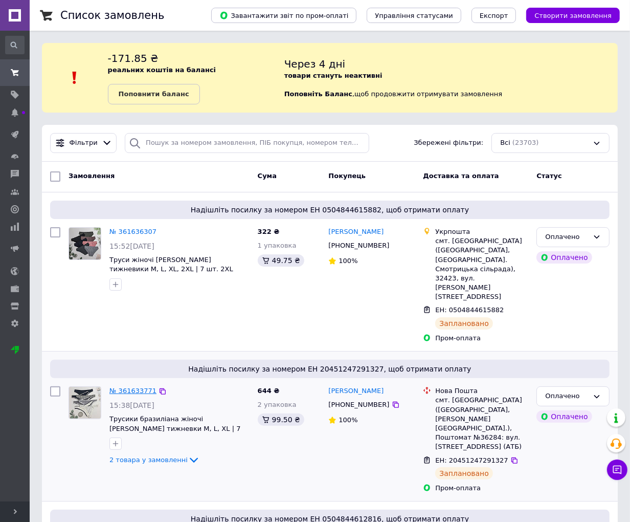
click at [116, 387] on link "№ 361633771" at bounding box center [132, 391] width 47 height 8
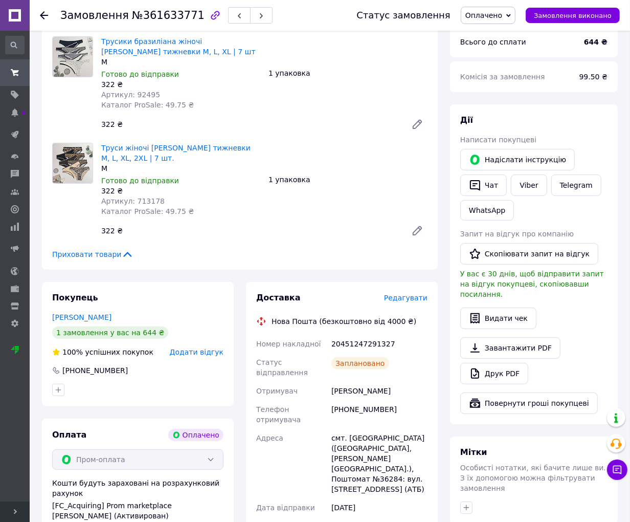
scroll to position [227, 0]
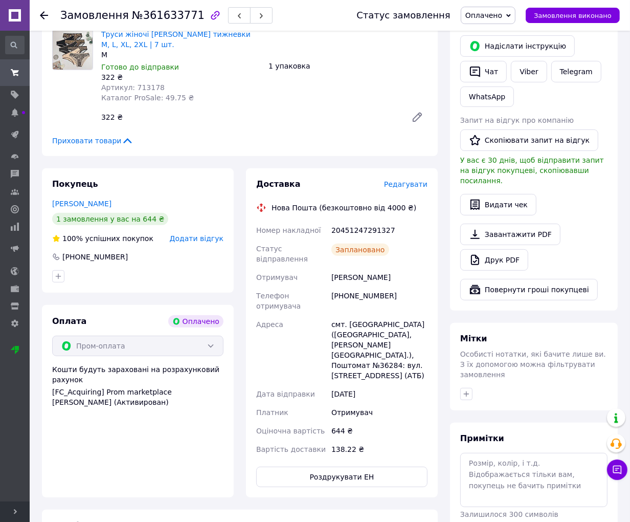
click at [45, 9] on div at bounding box center [50, 15] width 20 height 31
click at [43, 14] on icon at bounding box center [44, 15] width 8 height 8
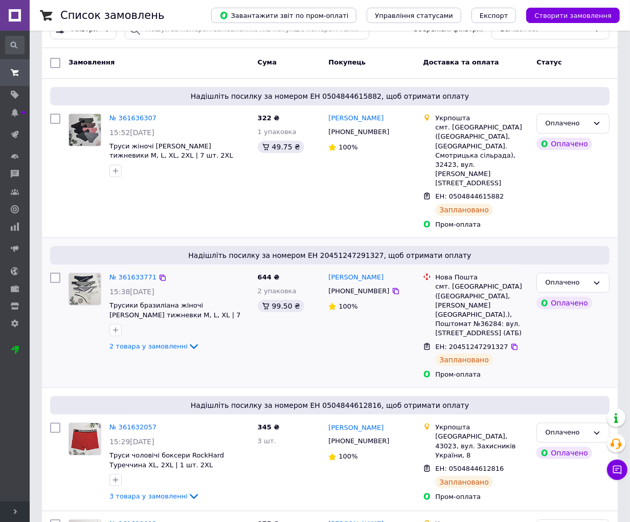
scroll to position [170, 0]
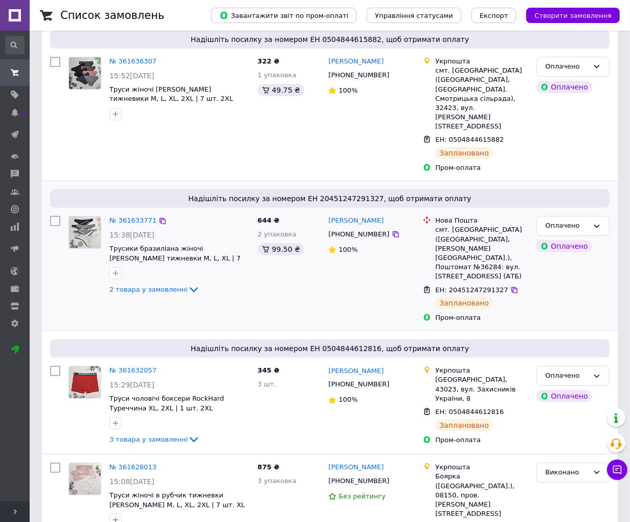
click at [131, 215] on div "№ 361633771" at bounding box center [132, 221] width 49 height 12
click at [128, 212] on div "№ 361633771 15:38[DATE] Трусики бразиліана жіночі [PERSON_NAME] тижневки M, L, …" at bounding box center [179, 256] width 148 height 88
click at [129, 216] on link "№ 361633771" at bounding box center [132, 220] width 47 height 8
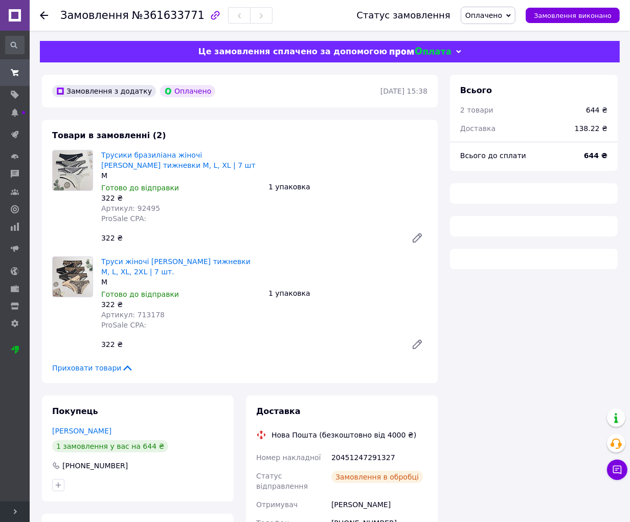
scroll to position [209, 0]
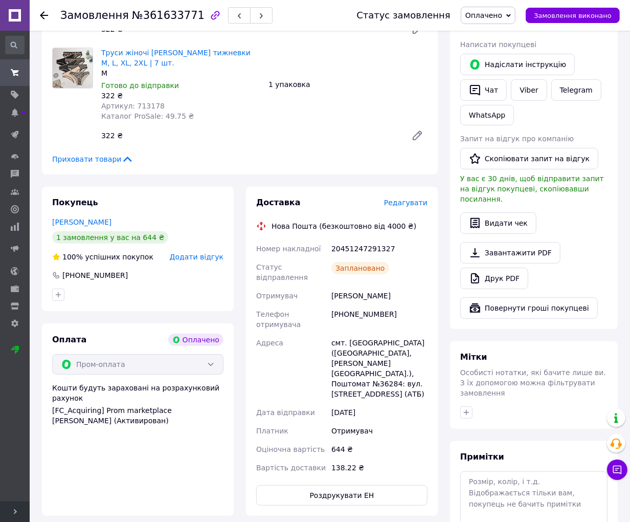
click at [43, 16] on icon at bounding box center [44, 15] width 8 height 8
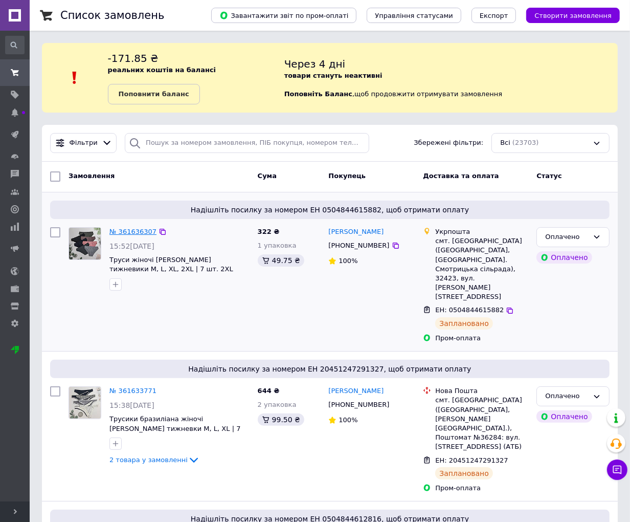
click at [136, 228] on link "№ 361636307" at bounding box center [132, 232] width 47 height 8
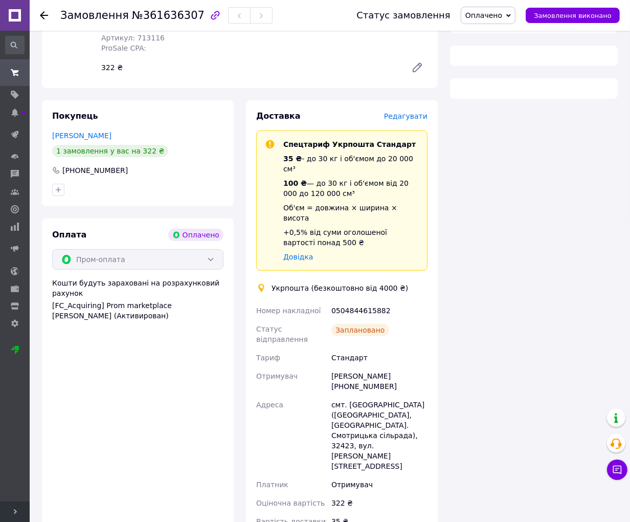
scroll to position [214, 0]
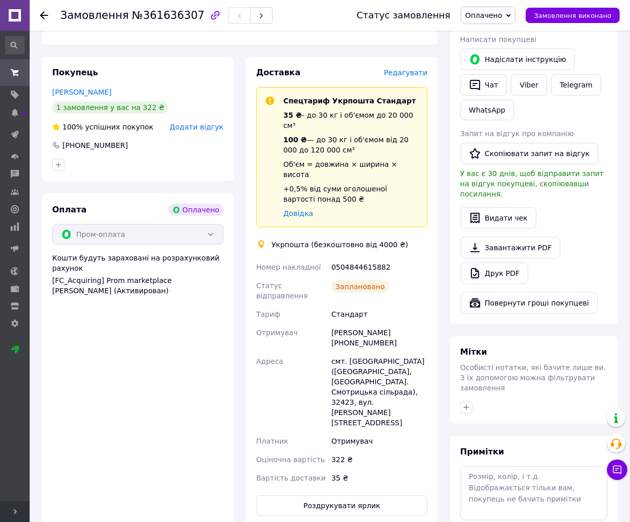
click at [42, 17] on use at bounding box center [44, 15] width 8 height 8
